Goal: Find specific page/section: Find specific page/section

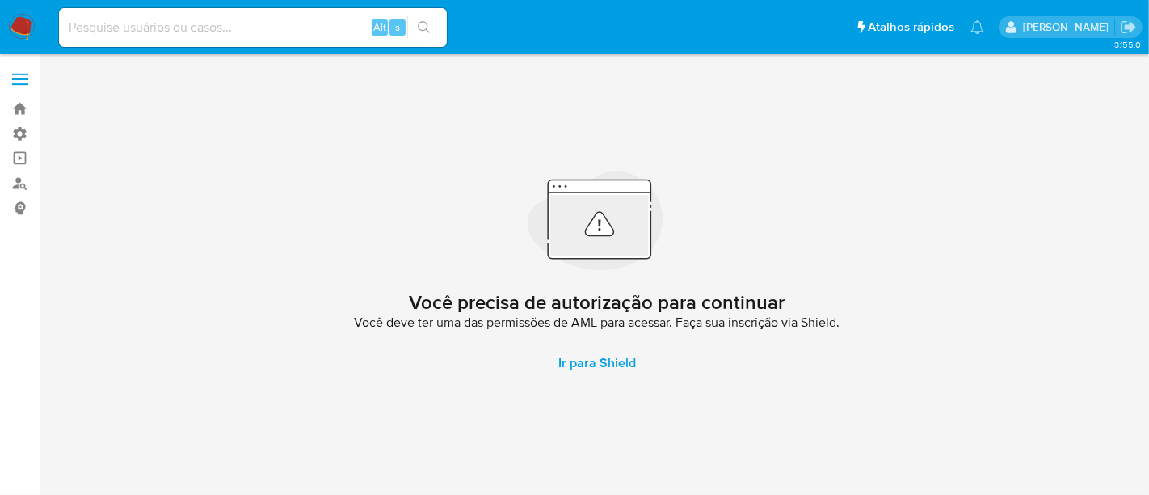
click at [28, 75] on label at bounding box center [20, 79] width 40 height 34
click at [0, 0] on input "checkbox" at bounding box center [0, 0] width 0 height 0
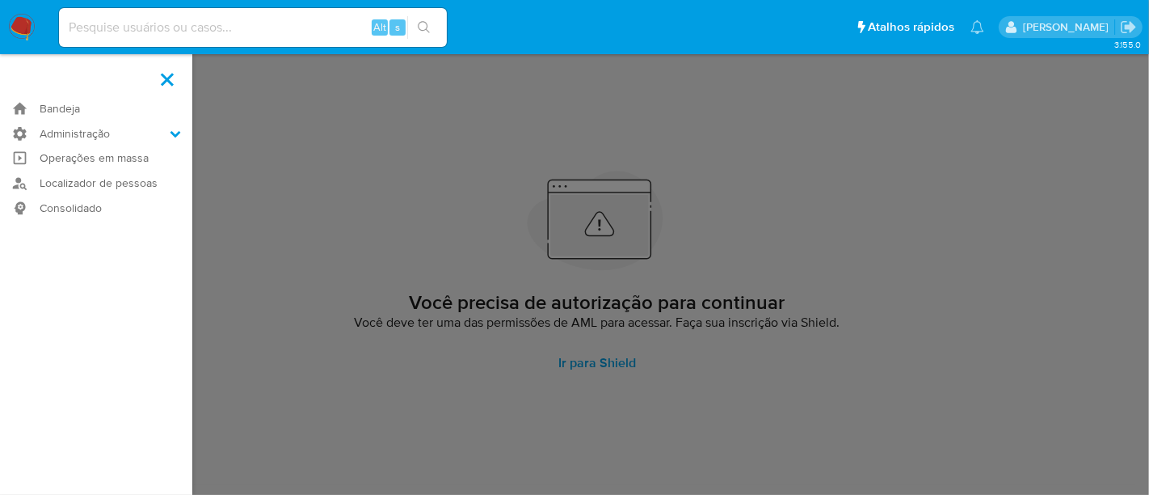
click at [175, 24] on input at bounding box center [253, 27] width 388 height 21
paste input "490462318"
type input "490462318"
click at [423, 23] on icon "search-icon" at bounding box center [424, 27] width 13 height 13
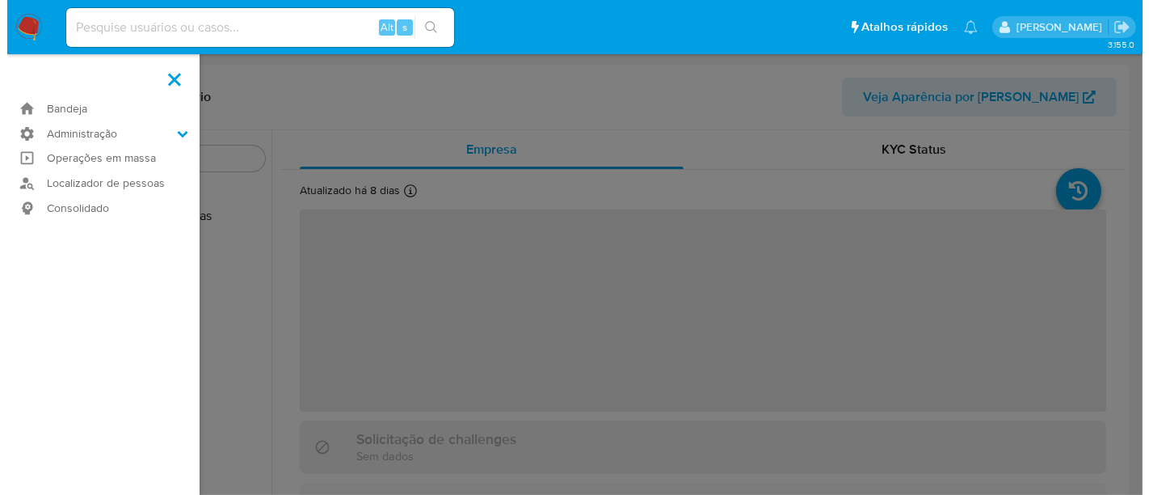
scroll to position [604, 0]
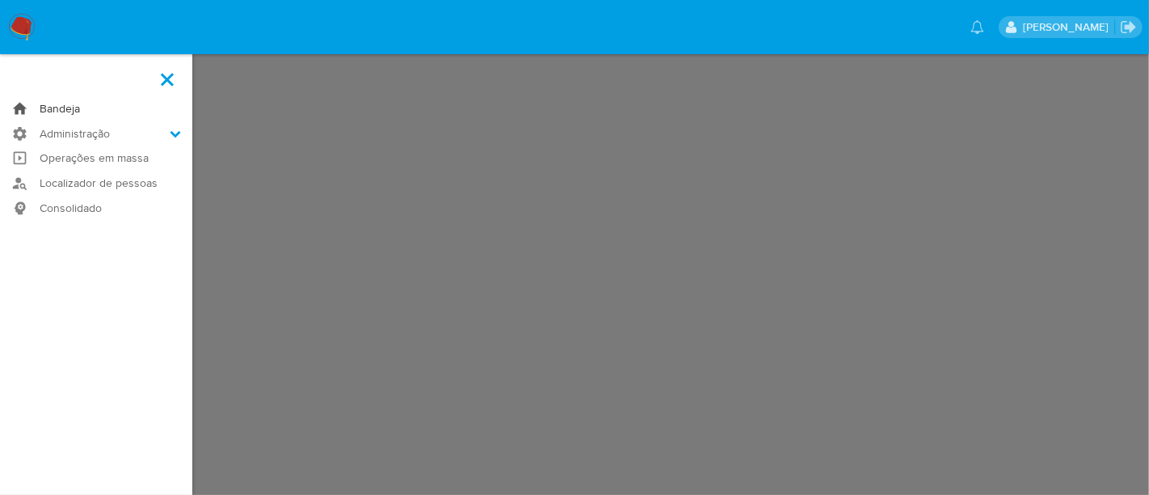
click at [65, 107] on link "Bandeja" at bounding box center [96, 108] width 192 height 25
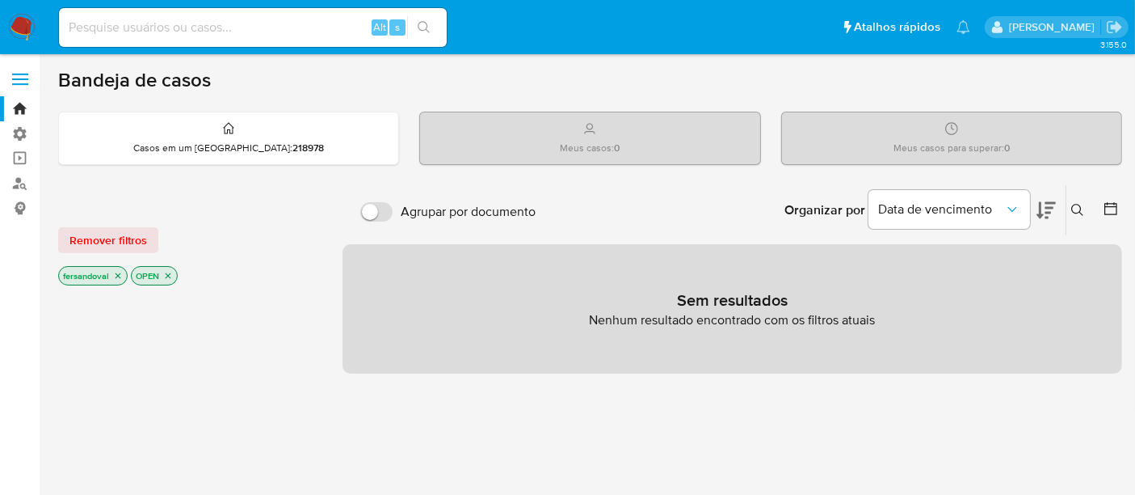
click at [182, 36] on input at bounding box center [253, 27] width 388 height 21
paste input "490462318"
type input "490462318"
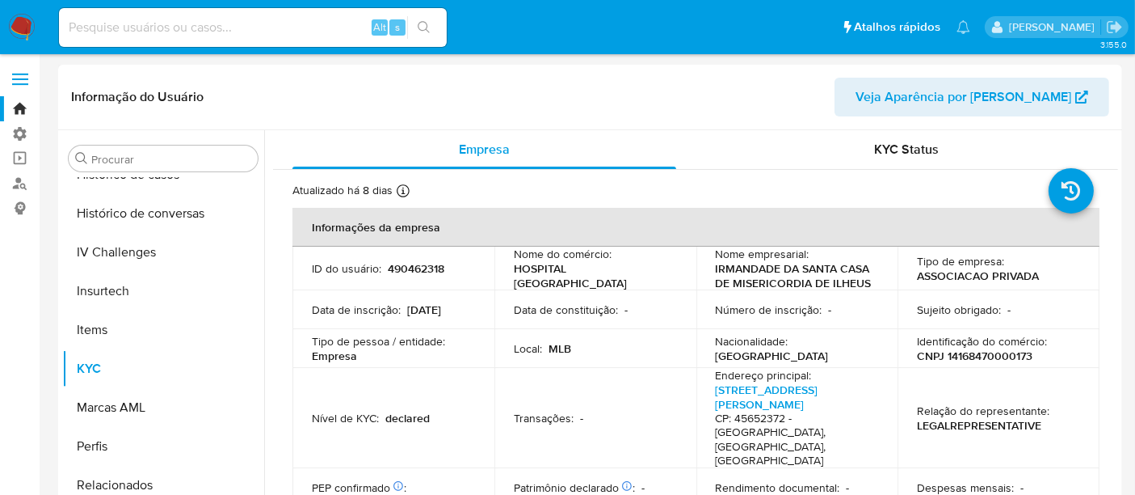
click at [986, 99] on span "Veja Aparência por [PERSON_NAME]" at bounding box center [964, 97] width 216 height 39
select select "10"
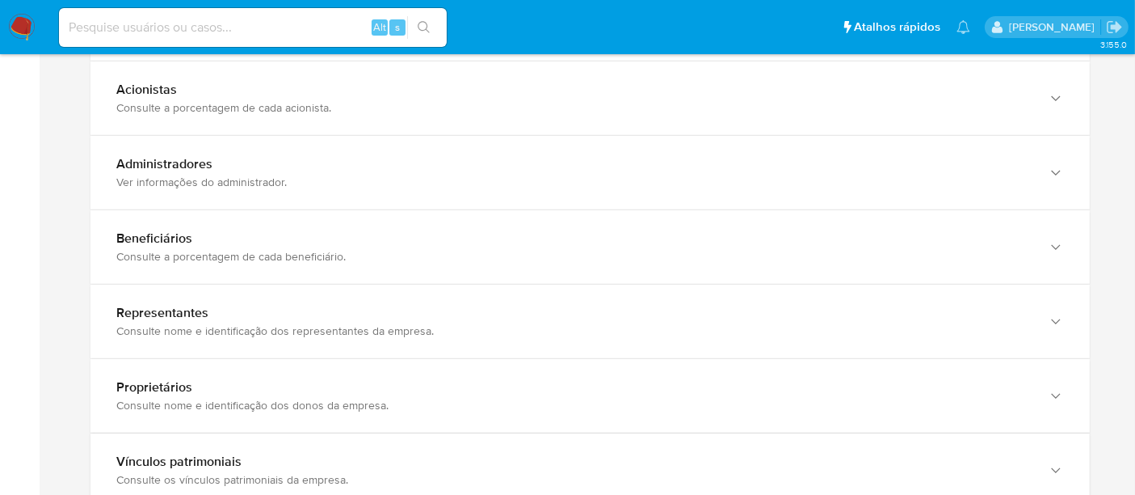
scroll to position [1257, 0]
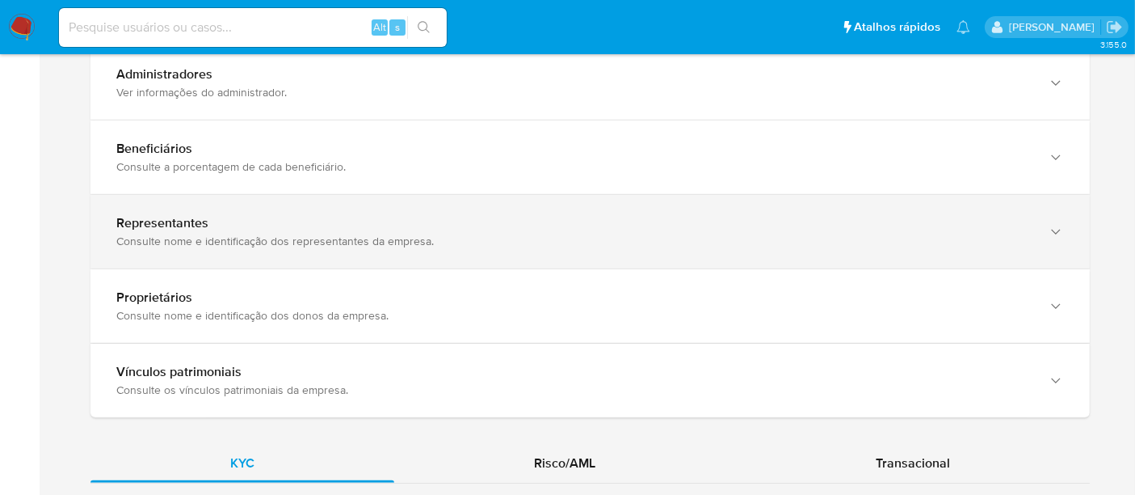
click at [1022, 229] on div "Representantes" at bounding box center [574, 223] width 916 height 16
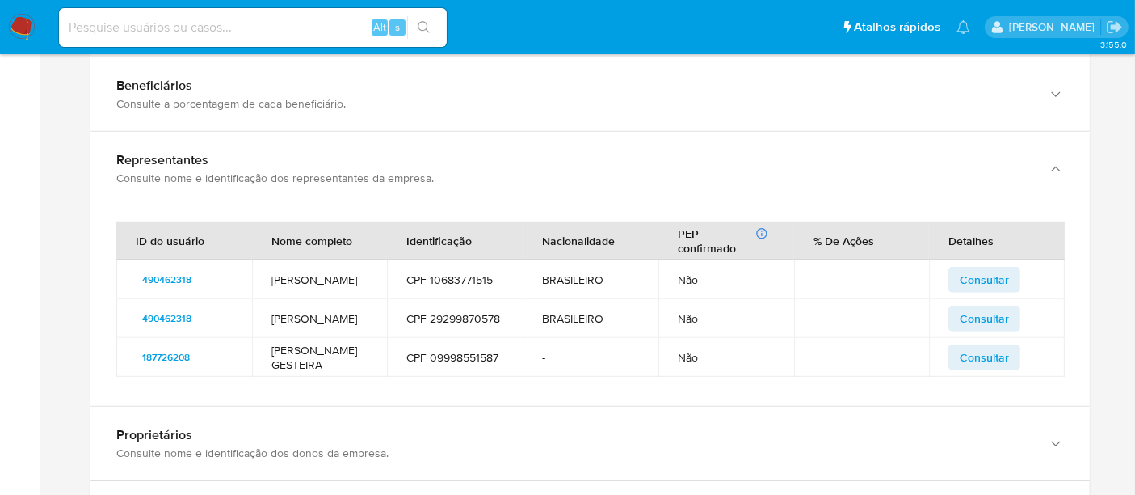
scroll to position [1436, 0]
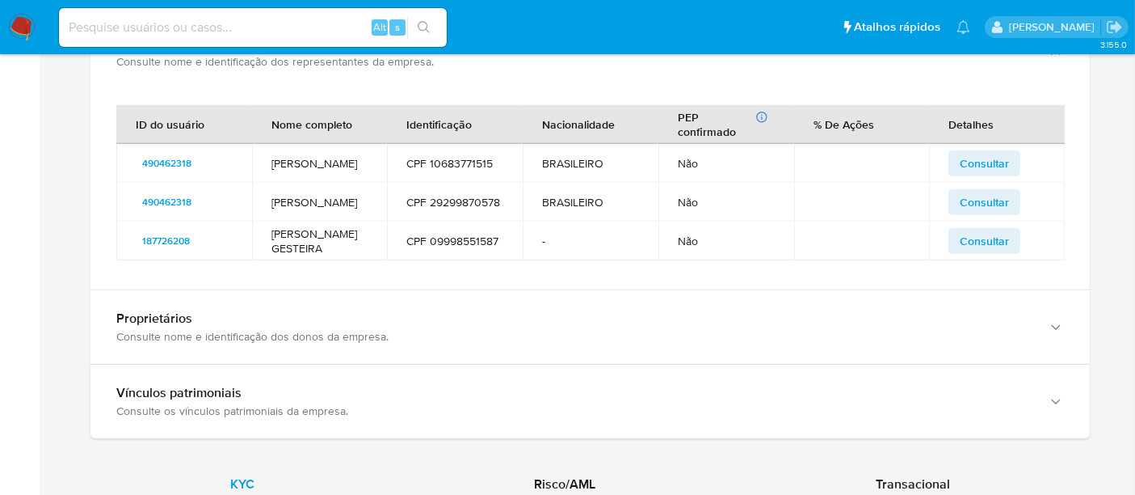
drag, startPoint x: 427, startPoint y: 204, endPoint x: 505, endPoint y: 204, distance: 78.4
click at [505, 204] on td "CPF 29299870578" at bounding box center [455, 202] width 136 height 39
